Goal: Contribute content: Add original content to the website for others to see

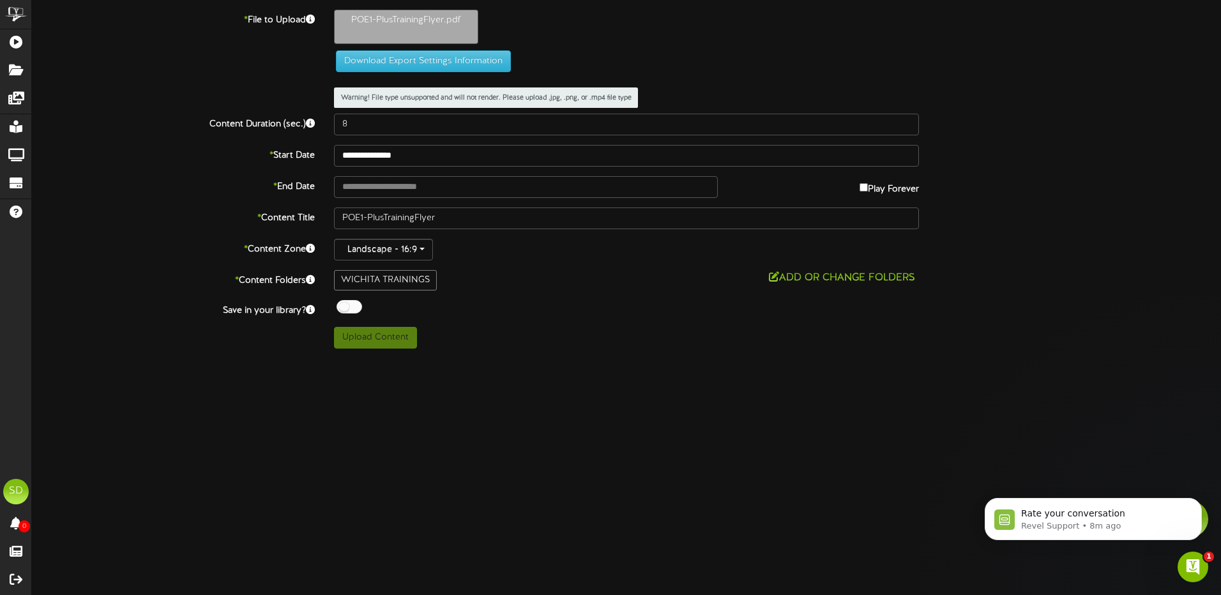
click at [355, 307] on div at bounding box center [349, 306] width 26 height 13
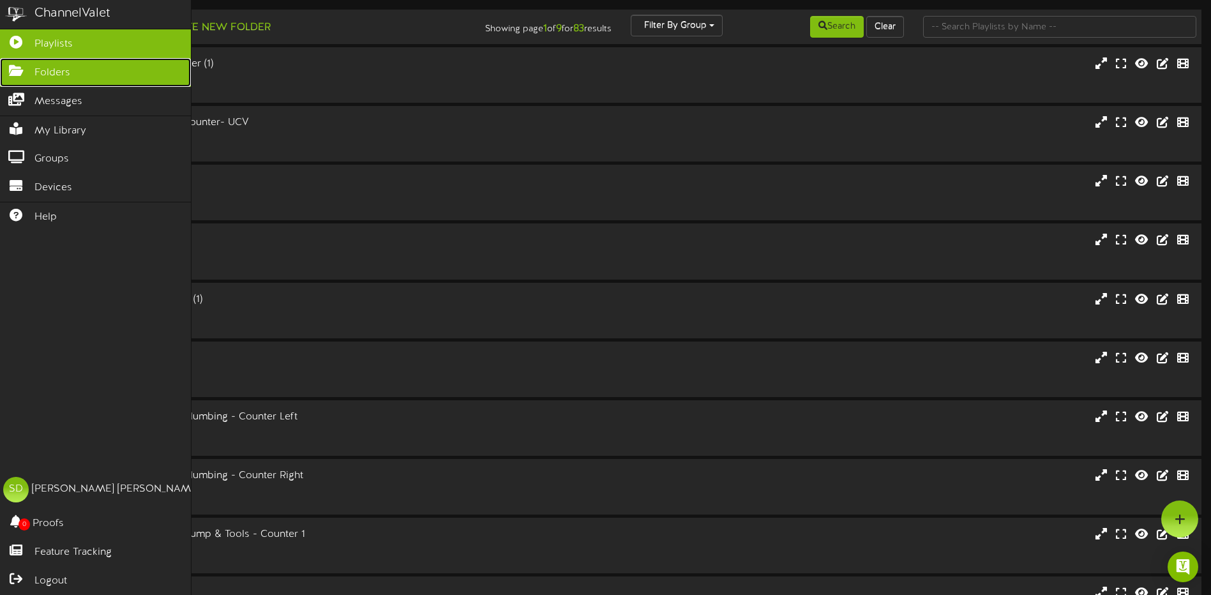
click at [40, 71] on span "Folders" at bounding box center [52, 73] width 36 height 15
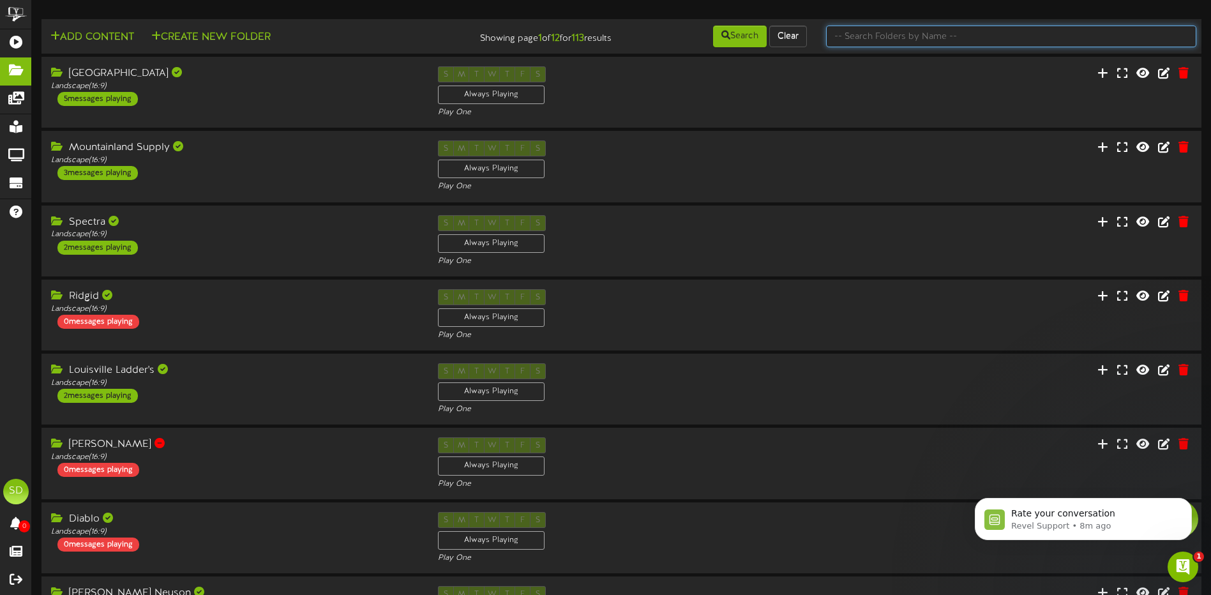
click at [852, 36] on input "text" at bounding box center [1011, 37] width 370 height 22
type input "wichita"
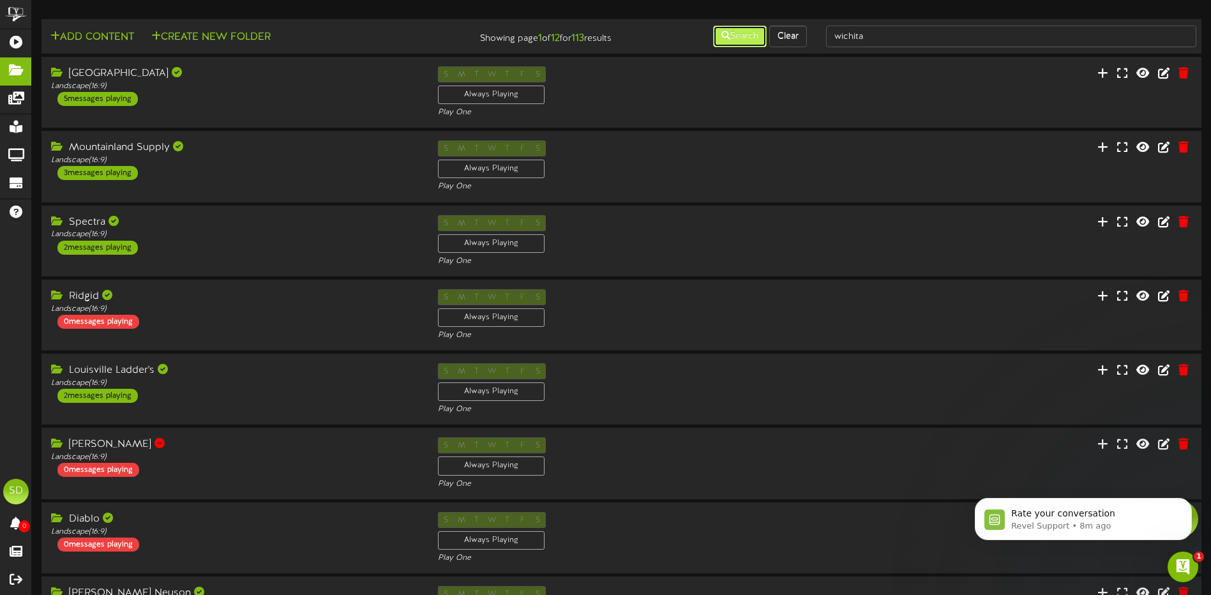
click at [735, 38] on button "Search" at bounding box center [740, 37] width 54 height 22
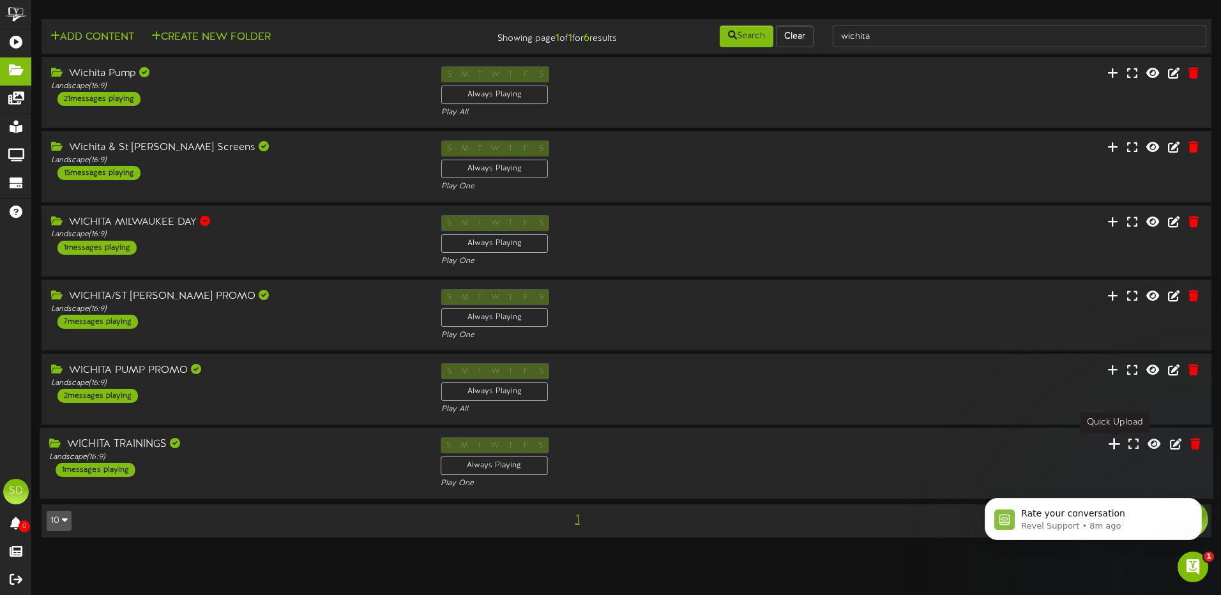
click at [1116, 445] on icon at bounding box center [1114, 444] width 13 height 14
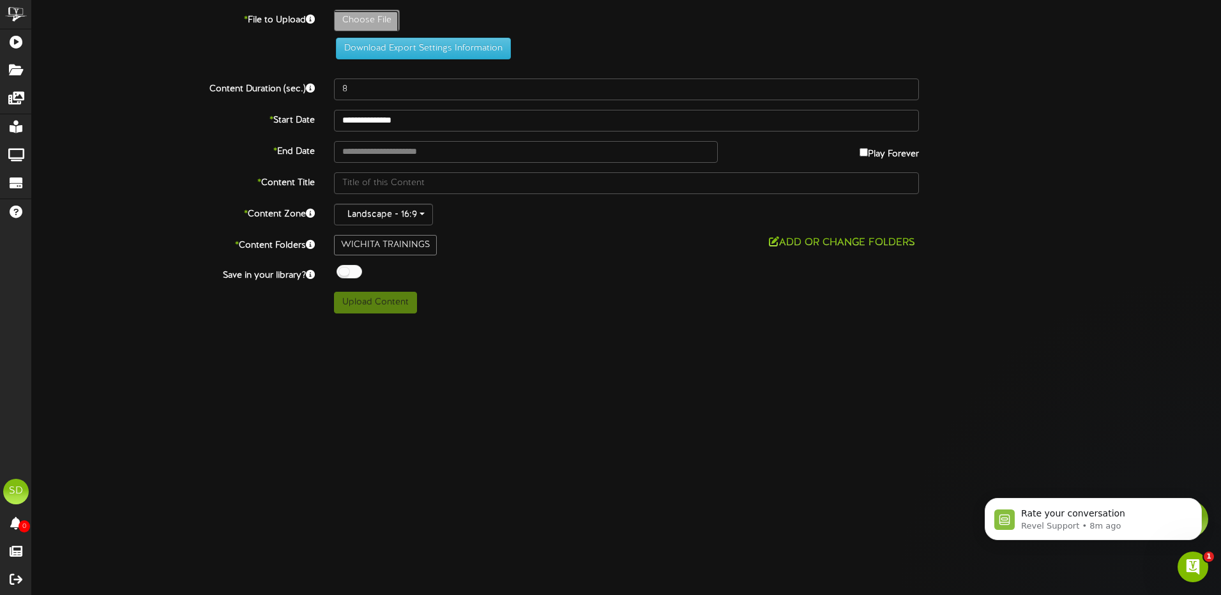
type input "**********"
type input "POE1CEU-TEMPLATE"
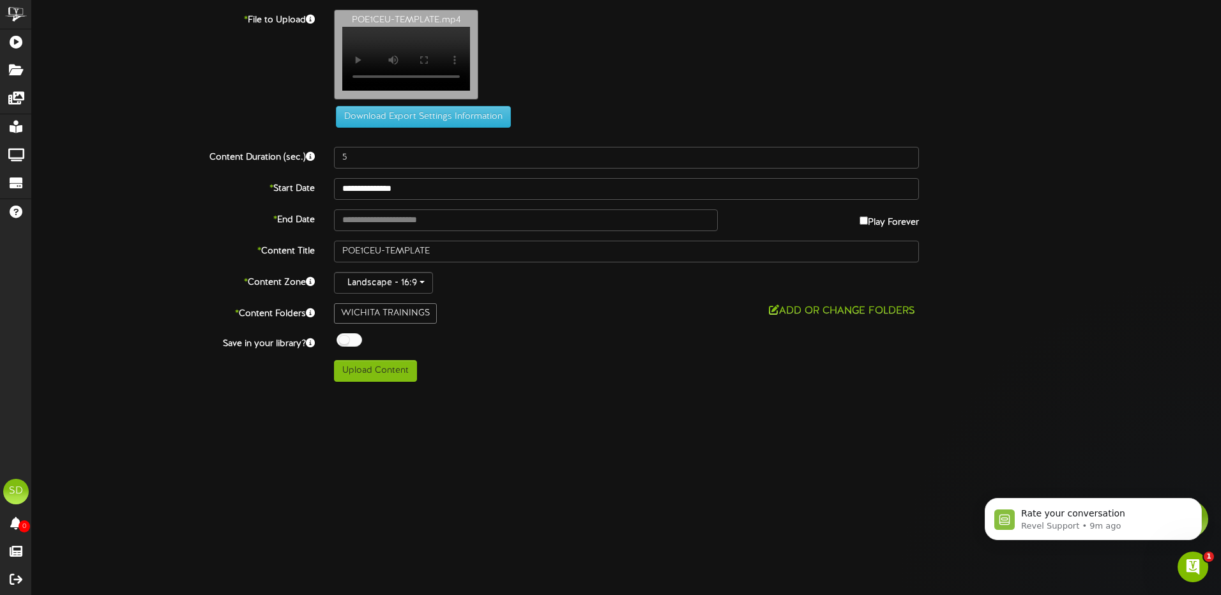
click at [356, 347] on div at bounding box center [349, 339] width 26 height 13
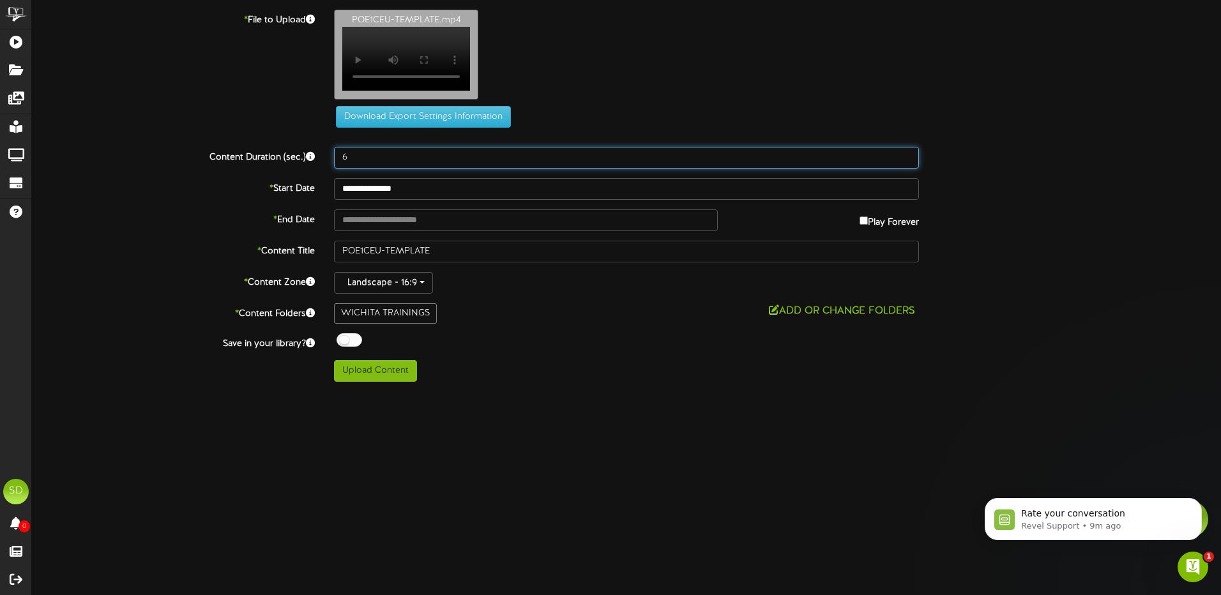
click at [905, 162] on input "6" at bounding box center [626, 158] width 585 height 22
click at [905, 162] on input "7" at bounding box center [626, 158] width 585 height 22
click at [905, 162] on input "8" at bounding box center [626, 158] width 585 height 22
click at [905, 162] on input "9" at bounding box center [626, 158] width 585 height 22
type input "10"
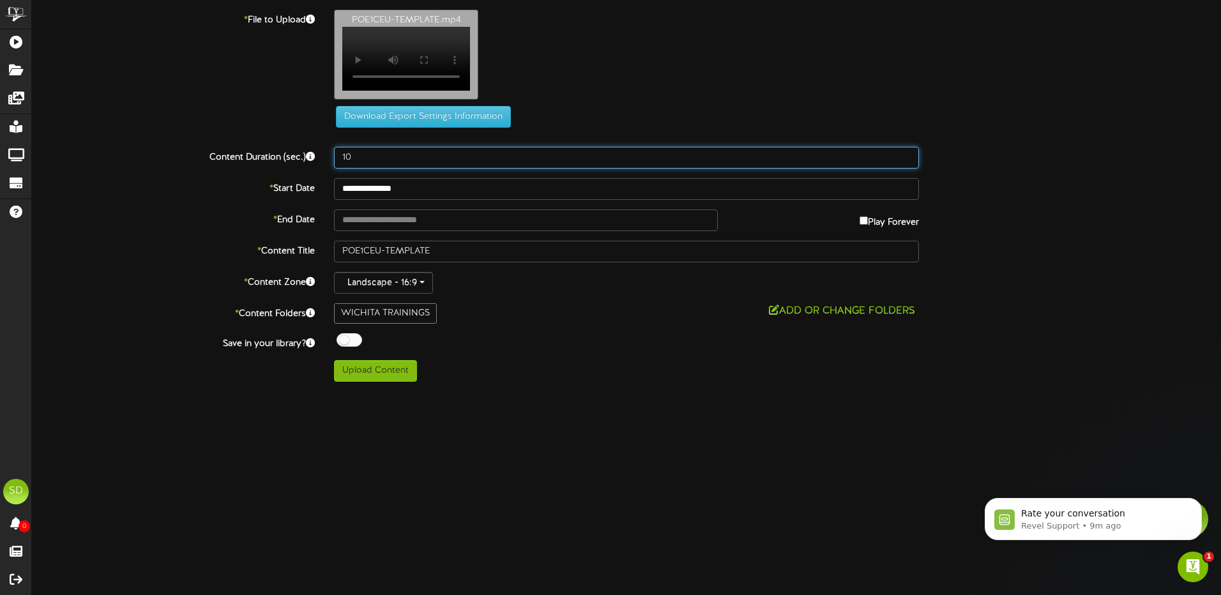
click at [905, 162] on input "10" at bounding box center [626, 158] width 585 height 22
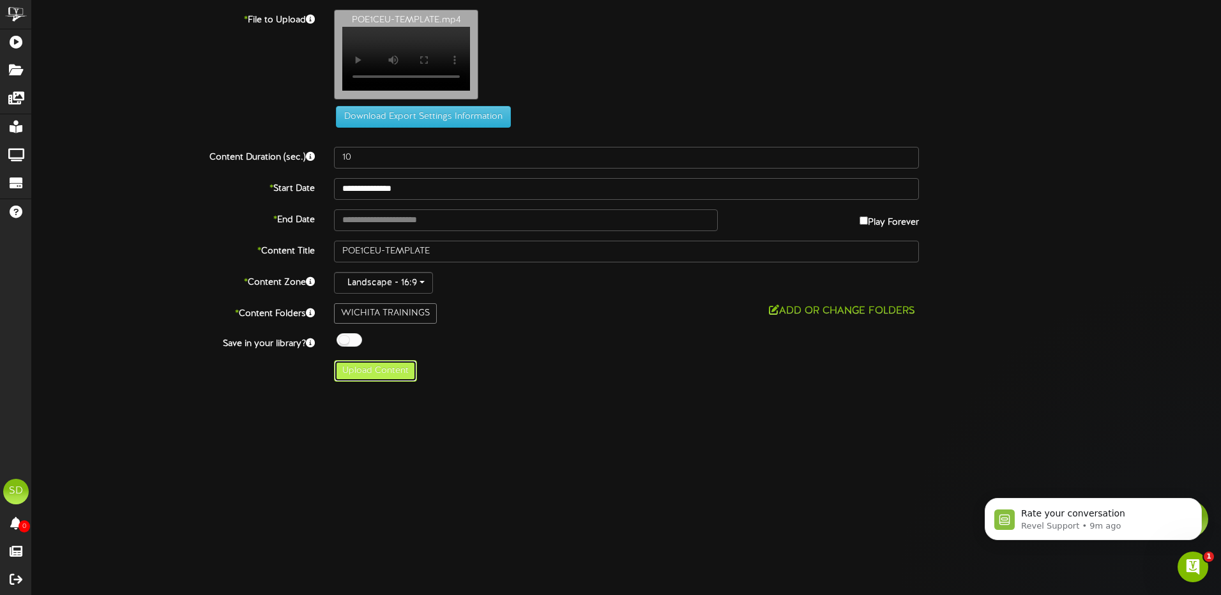
click at [368, 382] on button "Upload Content" at bounding box center [375, 371] width 83 height 22
type input "**********"
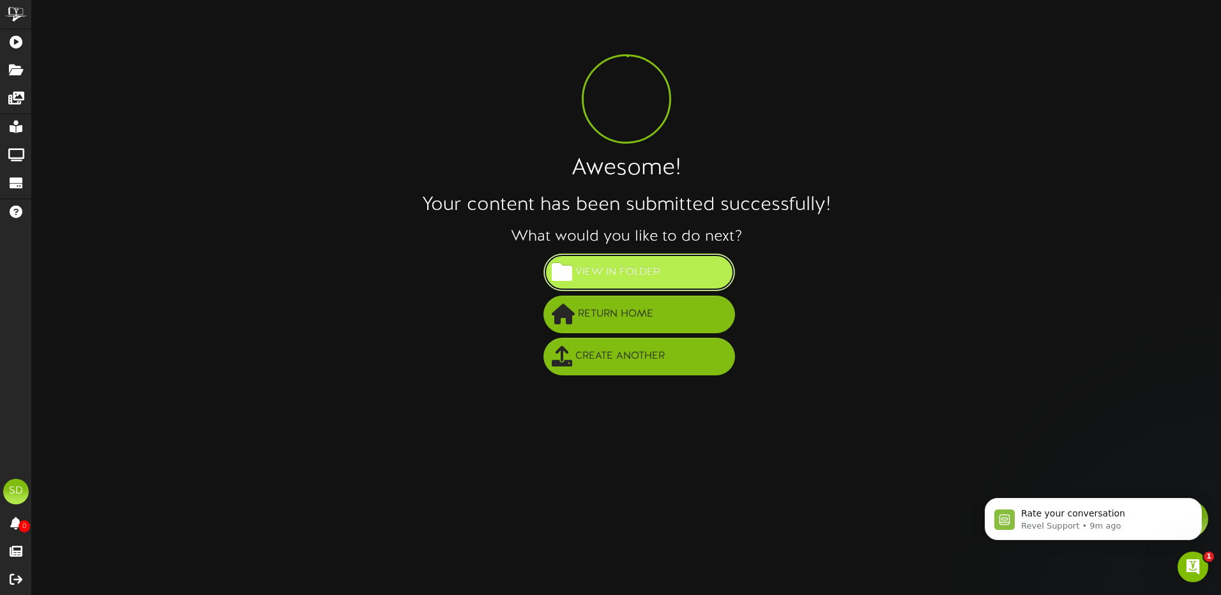
click at [636, 276] on span "View in Folder" at bounding box center [617, 272] width 91 height 21
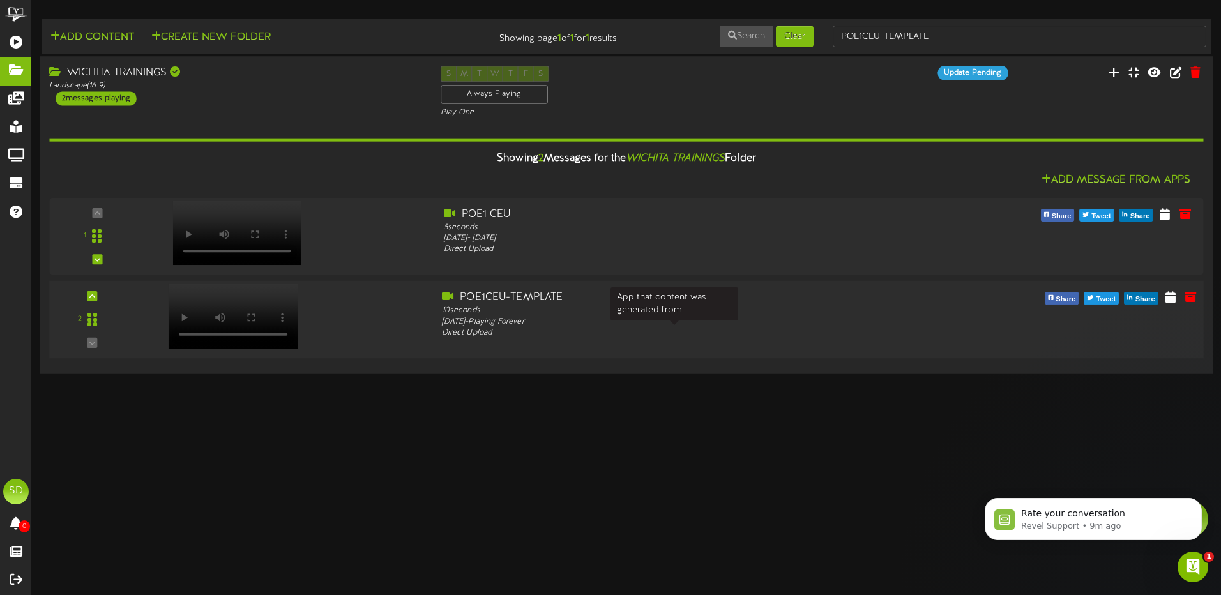
click at [483, 327] on div "Direct Upload" at bounding box center [675, 332] width 466 height 11
click at [596, 319] on div "Monday, 10/6/2025 - Playing Forever" at bounding box center [675, 321] width 466 height 11
click at [1171, 301] on icon at bounding box center [1170, 296] width 12 height 14
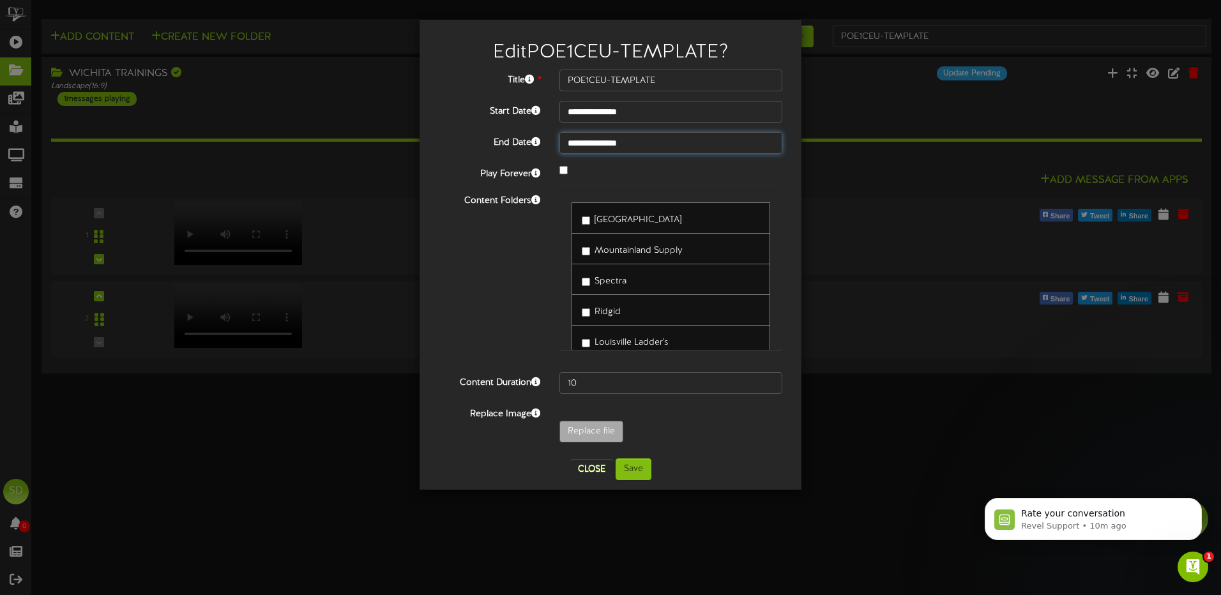
click at [648, 144] on input "**********" at bounding box center [670, 143] width 223 height 22
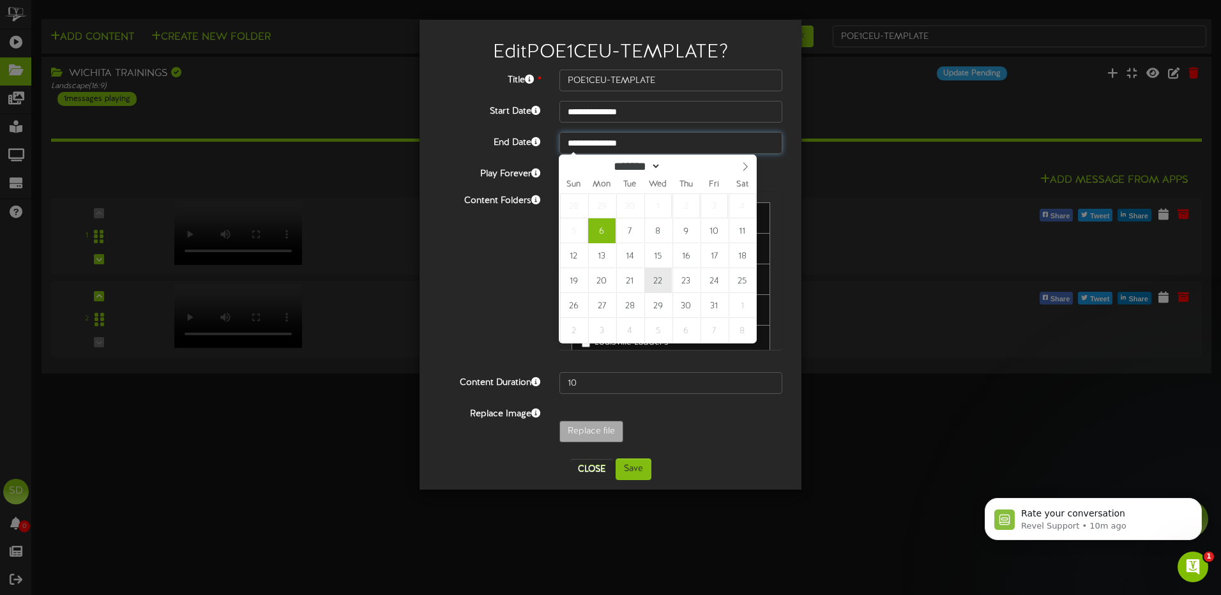
type input "**********"
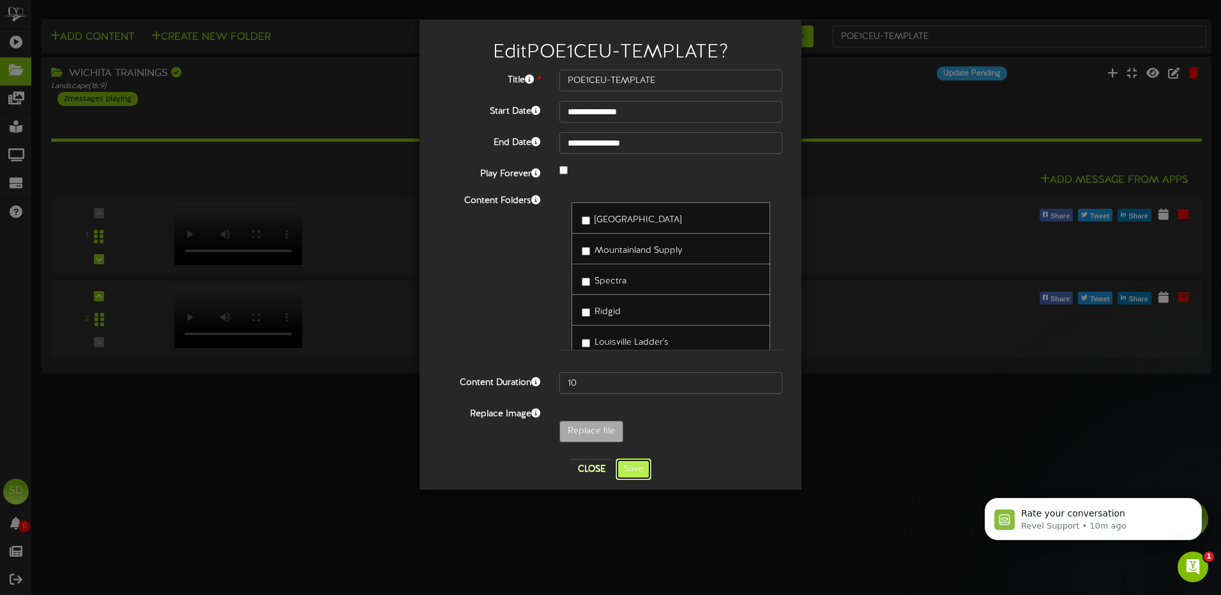
click at [633, 470] on button "Save" at bounding box center [633, 469] width 36 height 22
